Goal: Task Accomplishment & Management: Manage account settings

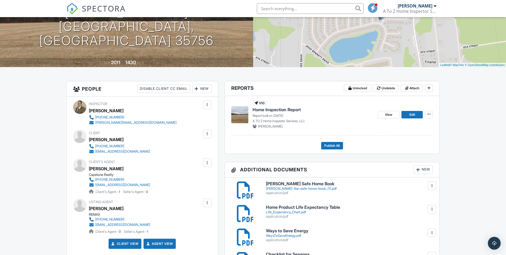
scroll to position [80, 0]
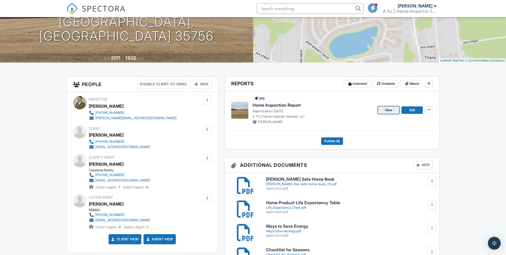
click at [390, 111] on span "View" at bounding box center [388, 109] width 7 height 5
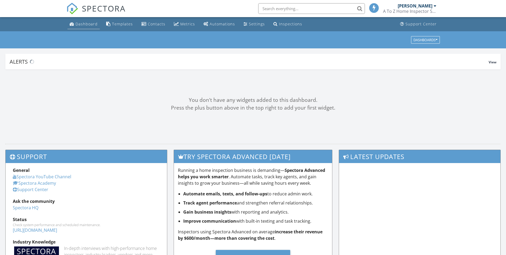
click at [86, 23] on div "Dashboard" at bounding box center [87, 23] width 22 height 5
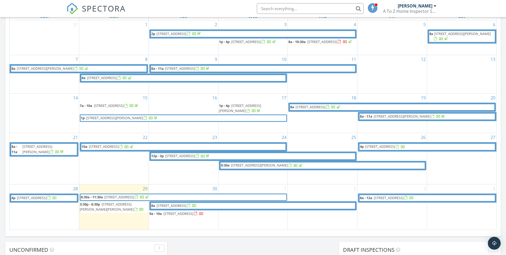
scroll to position [374, 0]
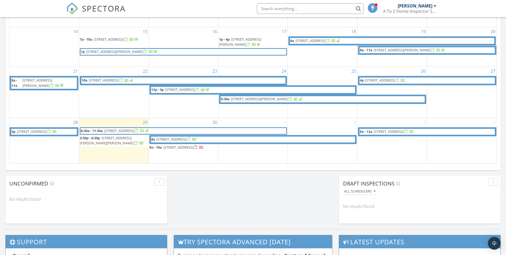
scroll to position [374, 0]
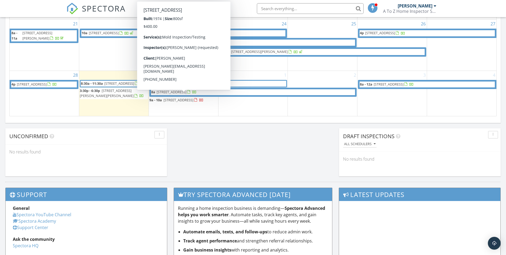
click at [189, 97] on span "2115 Central Pkwy SW G-08, Decatur 35601" at bounding box center [179, 99] width 30 height 5
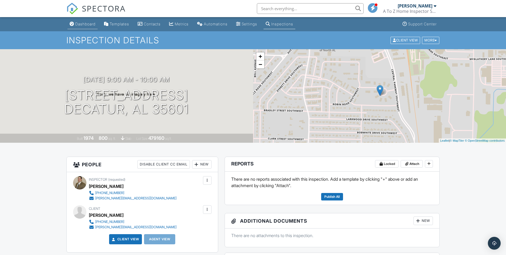
click at [83, 24] on div "Dashboard" at bounding box center [85, 24] width 20 height 5
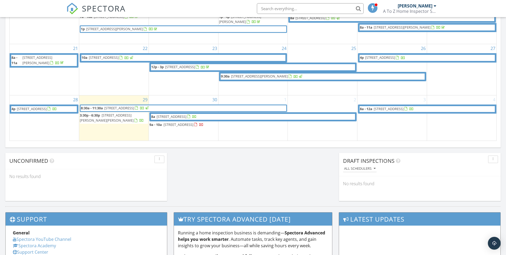
scroll to position [347, 0]
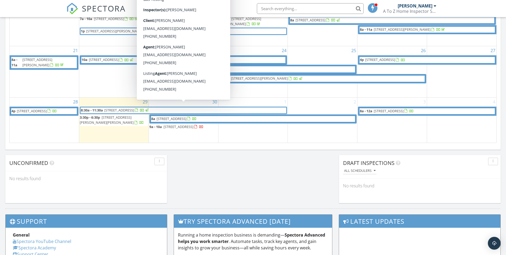
click at [133, 108] on span "227 Village Springs Drive , Madison 35756" at bounding box center [119, 110] width 30 height 5
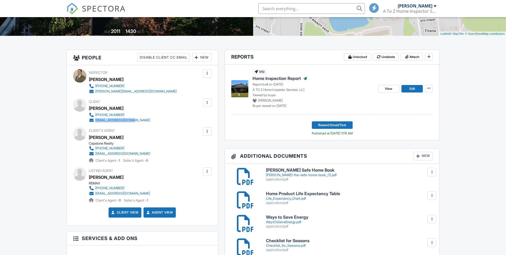
drag, startPoint x: 152, startPoint y: 121, endPoint x: 94, endPoint y: 121, distance: 57.1
click at [94, 121] on div "Client [PERSON_NAME] ‭[PHONE_NUMBER]‬ [EMAIL_ADDRESS][DOMAIN_NAME]" at bounding box center [132, 110] width 87 height 25
